Goal: Task Accomplishment & Management: Manage account settings

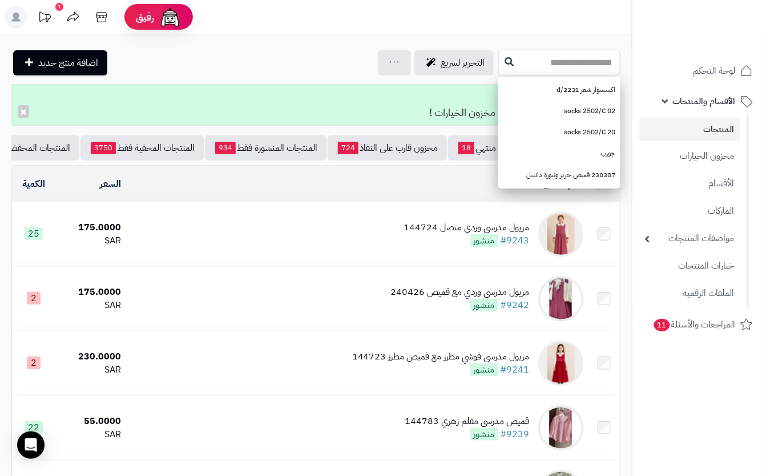
click at [516, 71] on input "text" at bounding box center [560, 63] width 122 height 26
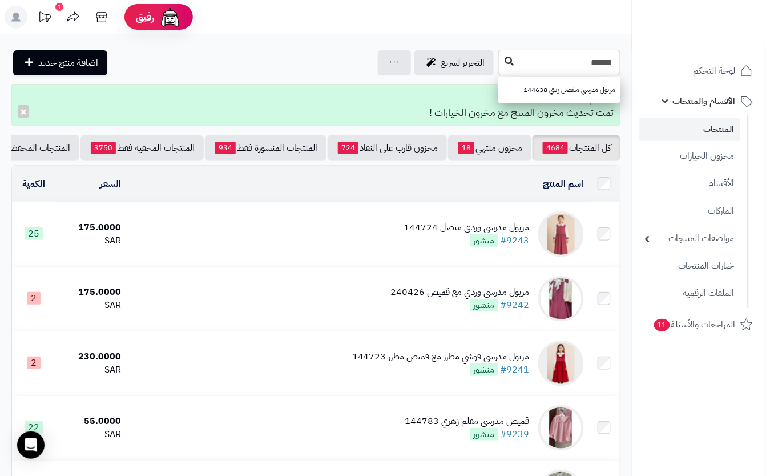
type input "******"
click at [501, 69] on button at bounding box center [509, 62] width 17 height 22
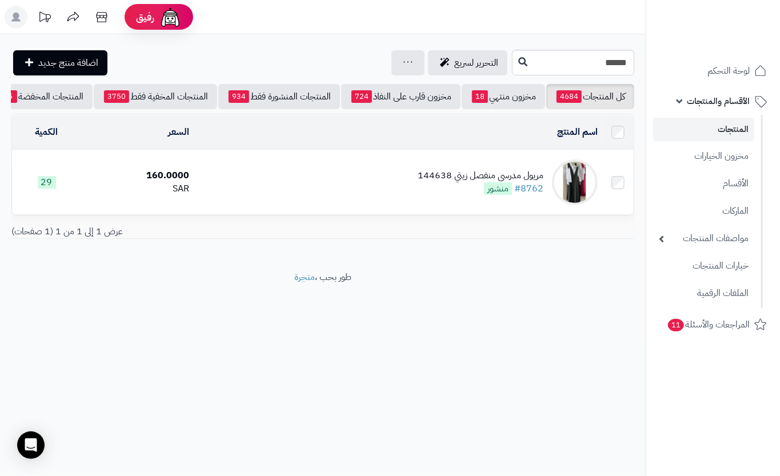
click at [306, 194] on td "مريول مدرسي منفصل زيتي 144638 #8762 منشور" at bounding box center [398, 182] width 408 height 64
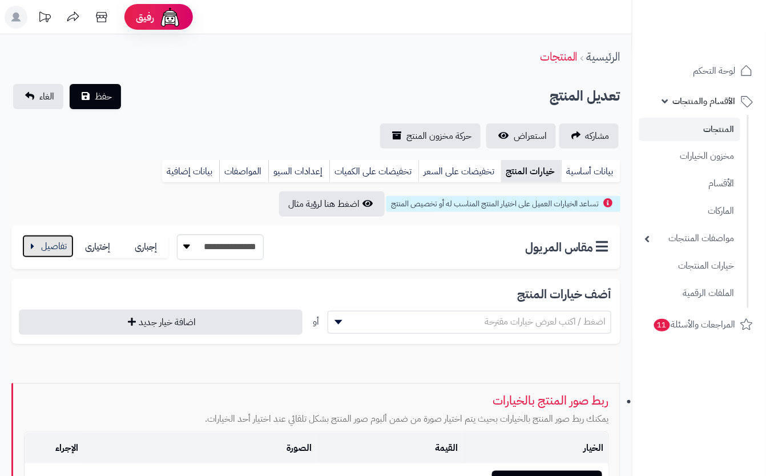
click at [58, 244] on button "button" at bounding box center [47, 246] width 51 height 23
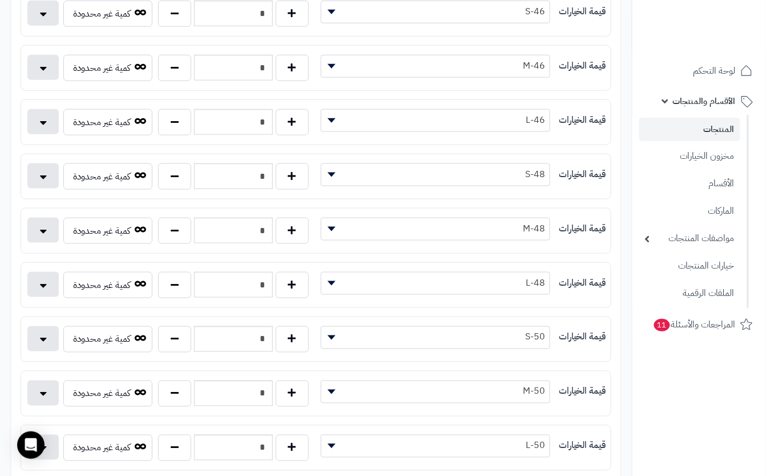
scroll to position [304, 0]
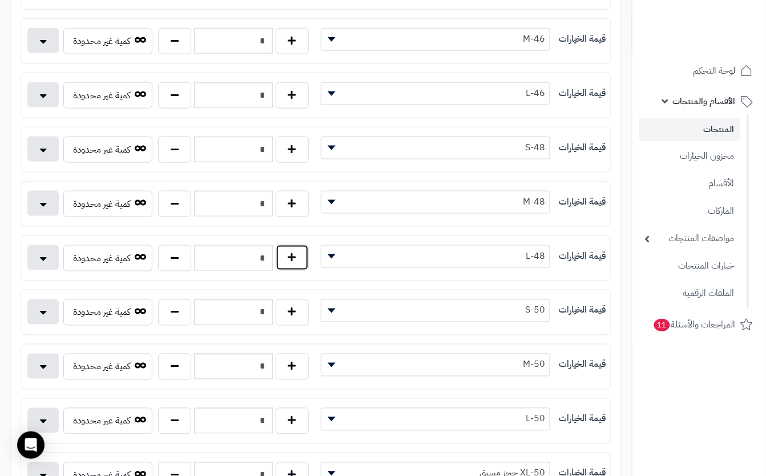
click at [289, 266] on button "button" at bounding box center [292, 257] width 33 height 26
type input "*"
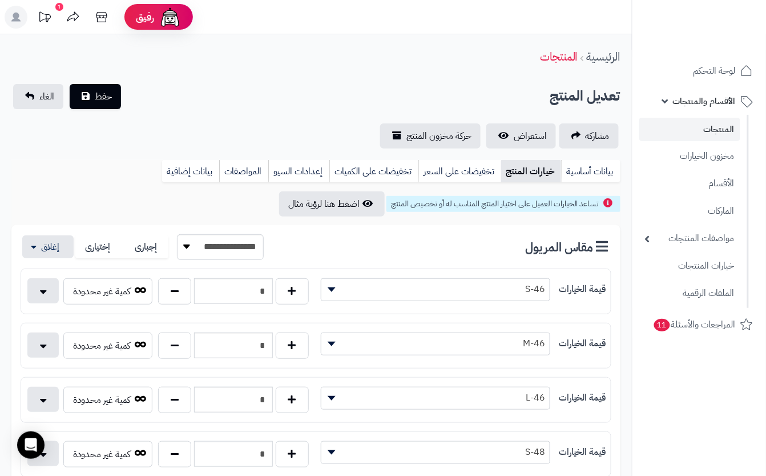
click at [266, 94] on div "تعديل المنتج حفظ الغاء" at bounding box center [315, 96] width 609 height 25
click at [115, 101] on button "حفظ" at bounding box center [95, 95] width 51 height 25
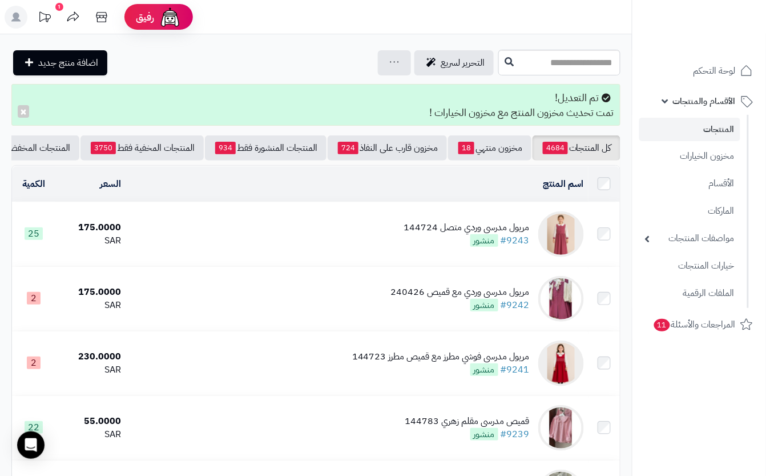
click at [372, 249] on td "مريول مدرسي وردي متصل 144724 #9243 منشور" at bounding box center [357, 234] width 463 height 64
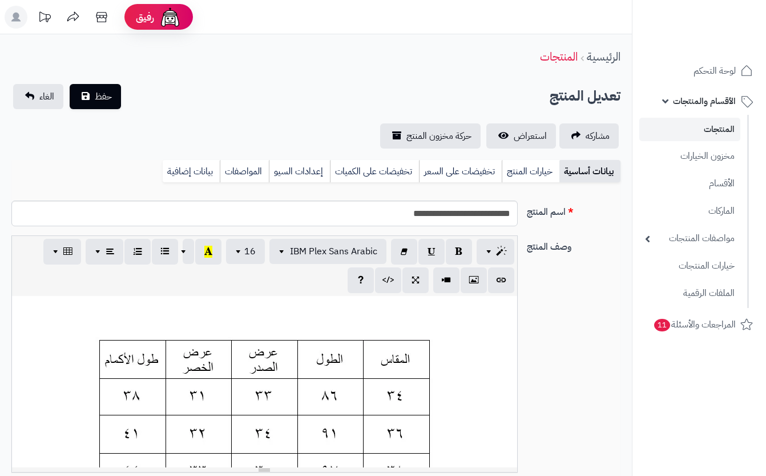
click at [546, 176] on link "خيارات المنتج" at bounding box center [531, 171] width 58 height 23
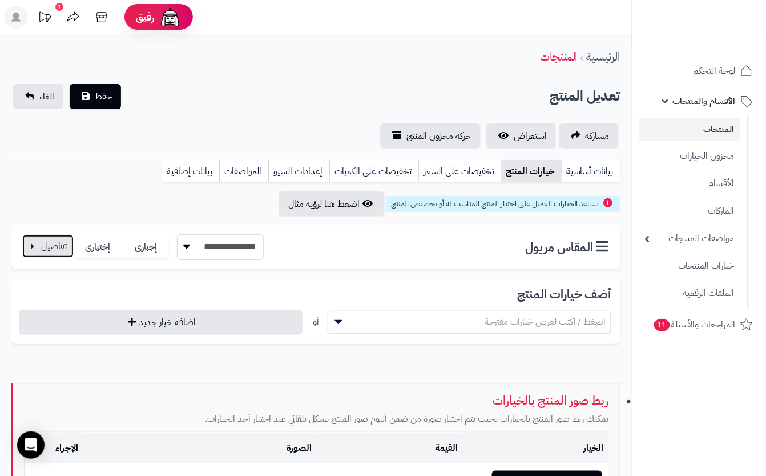
drag, startPoint x: 56, startPoint y: 247, endPoint x: 63, endPoint y: 248, distance: 6.9
click at [59, 247] on button "button" at bounding box center [47, 246] width 51 height 23
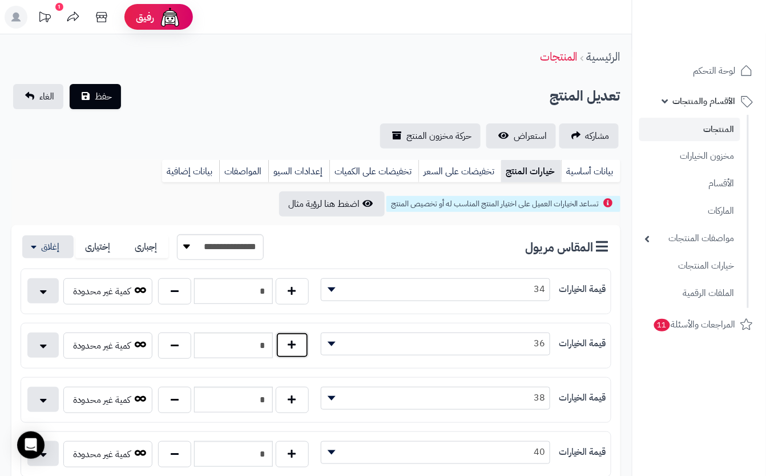
click at [286, 351] on button "button" at bounding box center [292, 345] width 33 height 26
type input "*"
click at [97, 95] on span "حفظ" at bounding box center [103, 96] width 17 height 14
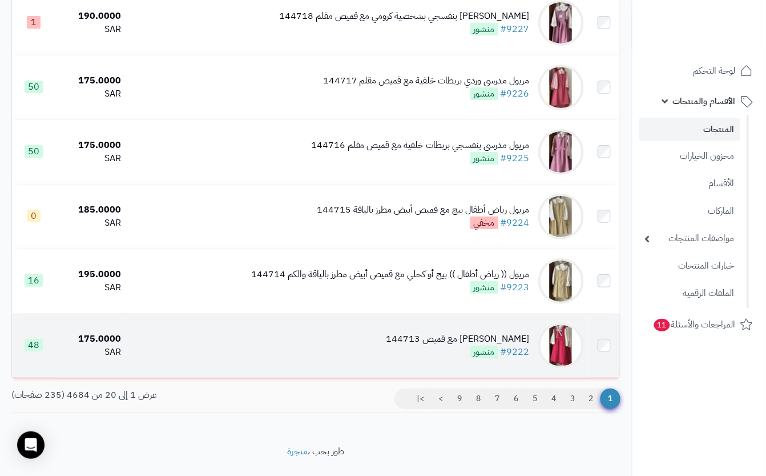
scroll to position [1157, 0]
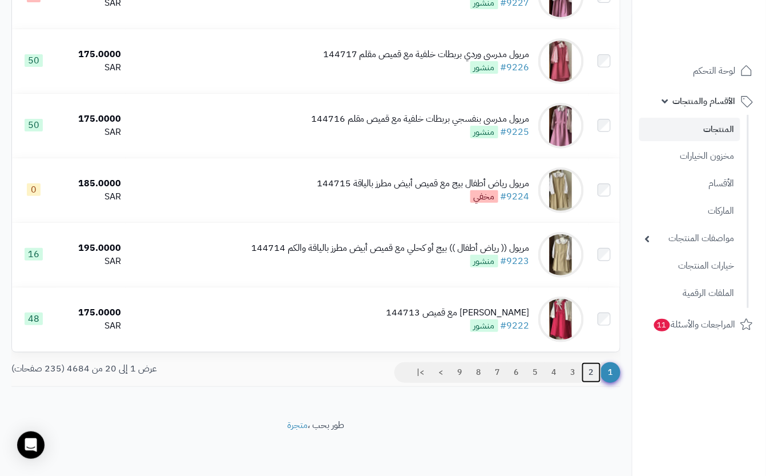
click at [594, 370] on link "2" at bounding box center [591, 372] width 19 height 21
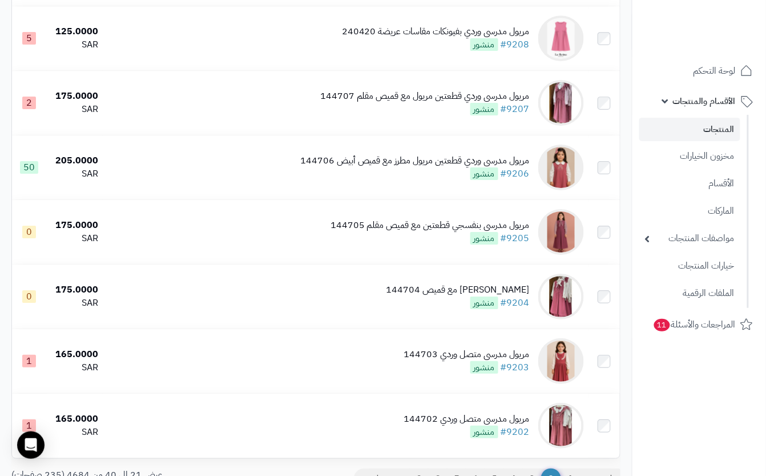
scroll to position [1066, 0]
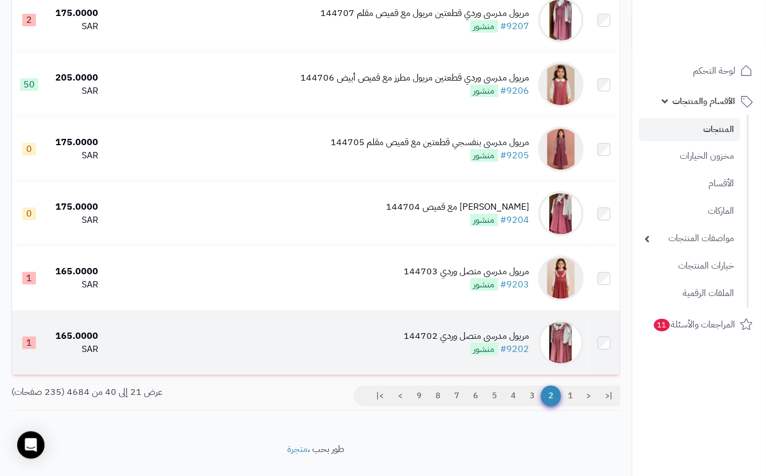
click at [399, 368] on td "مريول مدرسي متصل وردي 144702 #9202 منشور" at bounding box center [346, 343] width 486 height 64
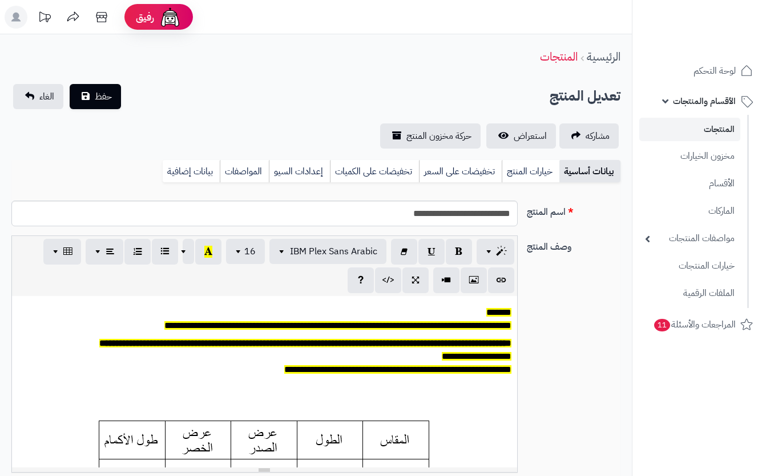
click at [512, 167] on link "خيارات المنتج" at bounding box center [531, 171] width 58 height 23
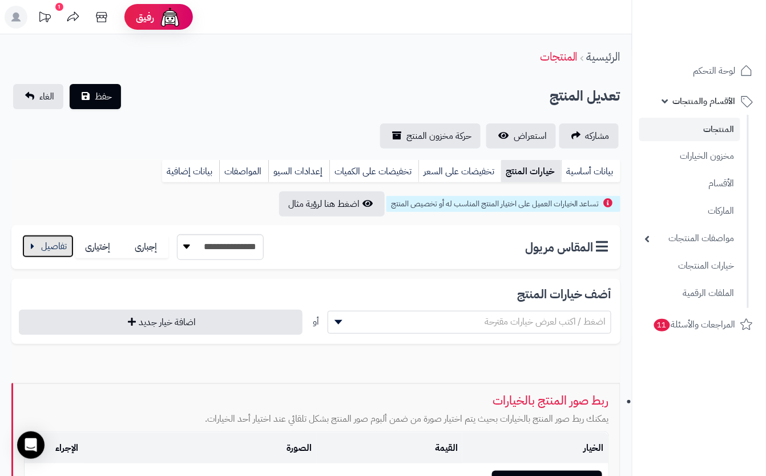
click at [53, 249] on button "button" at bounding box center [47, 246] width 51 height 23
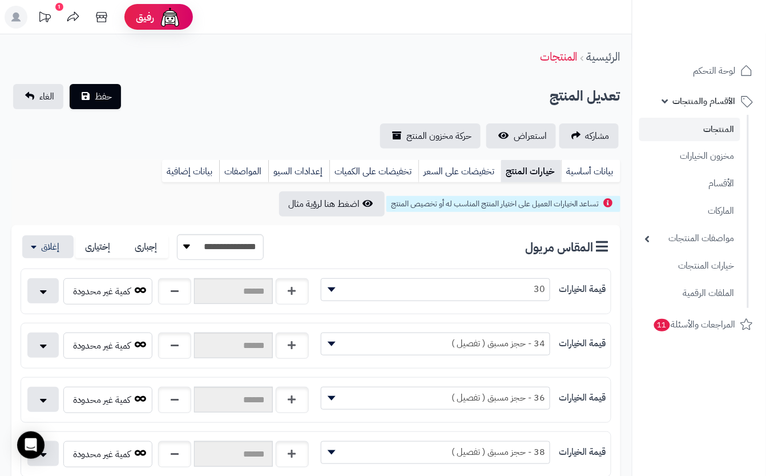
click at [295, 71] on div "الرئيسية المنتجات" at bounding box center [316, 56] width 632 height 31
click at [106, 103] on button "حفظ" at bounding box center [95, 95] width 51 height 25
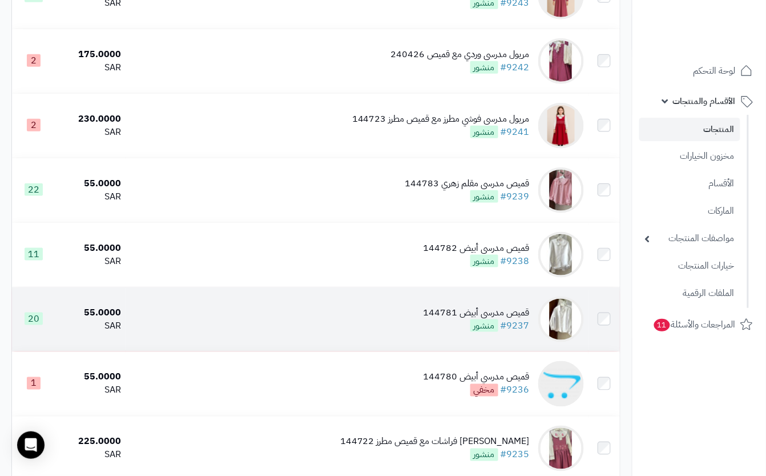
scroll to position [228, 0]
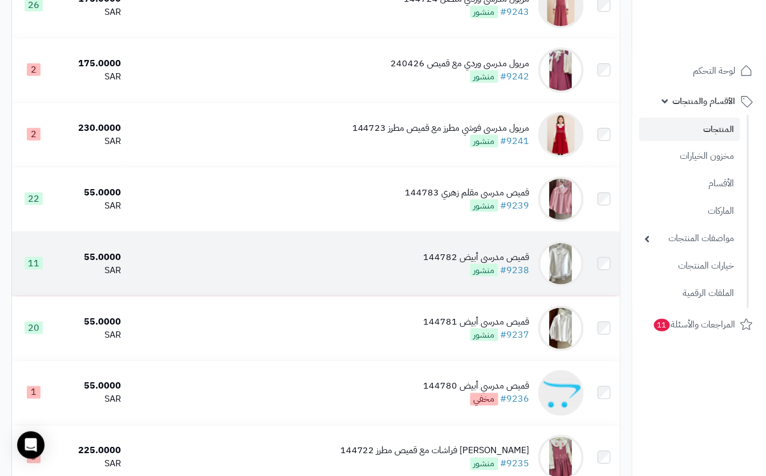
click at [419, 259] on td "قميص مدرسي أبيض 144782 #9238 منشور" at bounding box center [357, 264] width 463 height 64
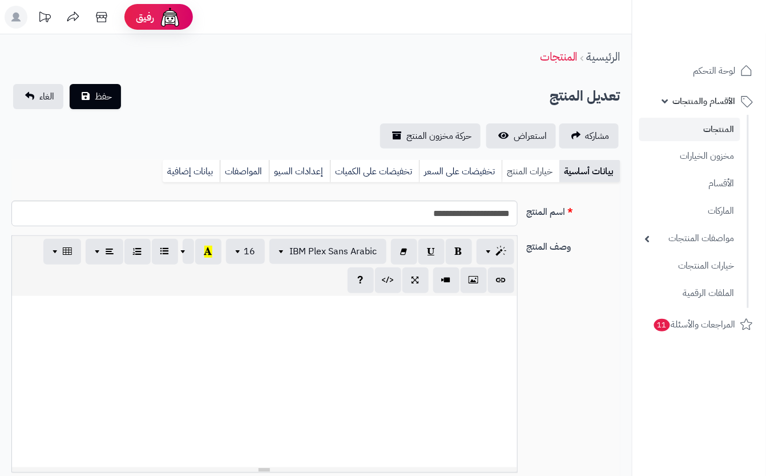
click at [532, 176] on link "خيارات المنتج" at bounding box center [531, 171] width 58 height 23
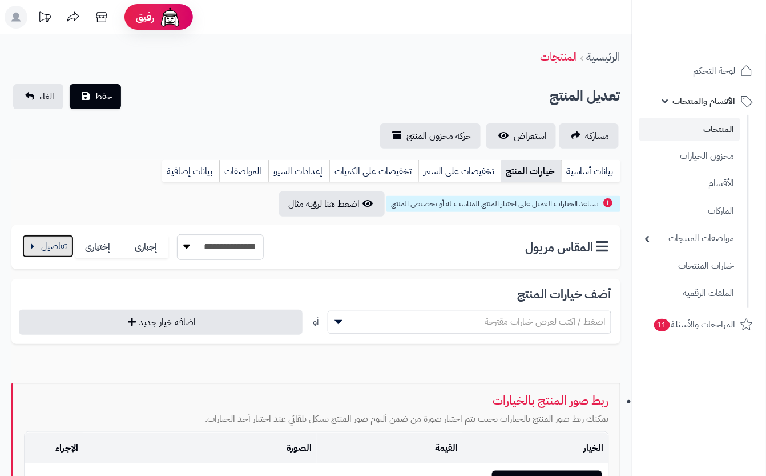
click at [38, 240] on button "button" at bounding box center [47, 246] width 51 height 23
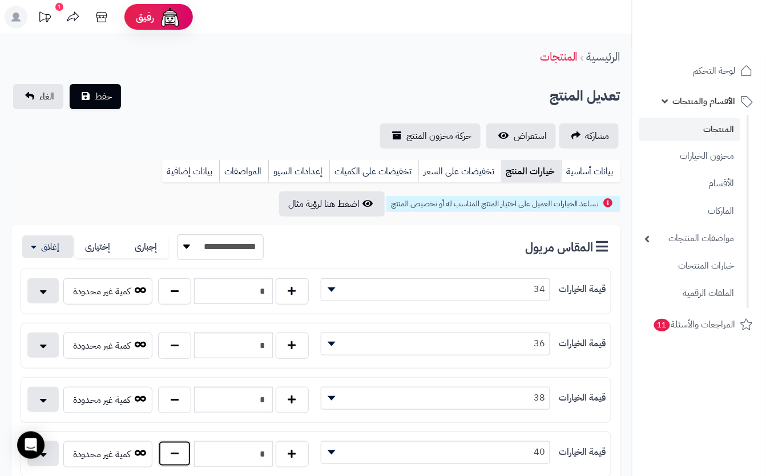
click at [168, 456] on button "button" at bounding box center [174, 453] width 33 height 26
type input "*"
click at [145, 107] on div "**********" at bounding box center [316, 116] width 632 height 65
click at [81, 90] on button "حفظ" at bounding box center [95, 95] width 51 height 25
